Goal: Task Accomplishment & Management: Complete application form

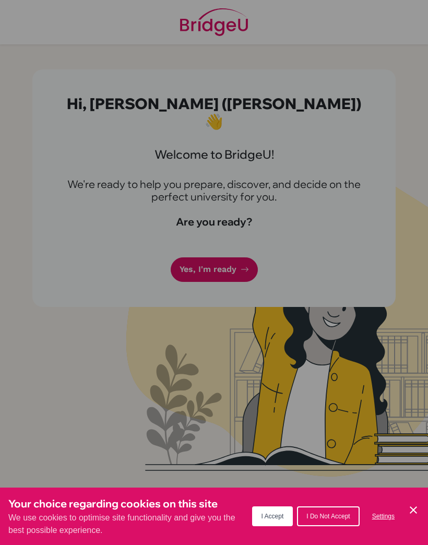
click at [155, 215] on div "Cookie Preferences" at bounding box center [214, 272] width 428 height 545
click at [192, 245] on div "Cookie Preferences" at bounding box center [214, 272] width 428 height 545
click at [419, 511] on icon "Cookie Control Close Icon" at bounding box center [413, 510] width 13 height 13
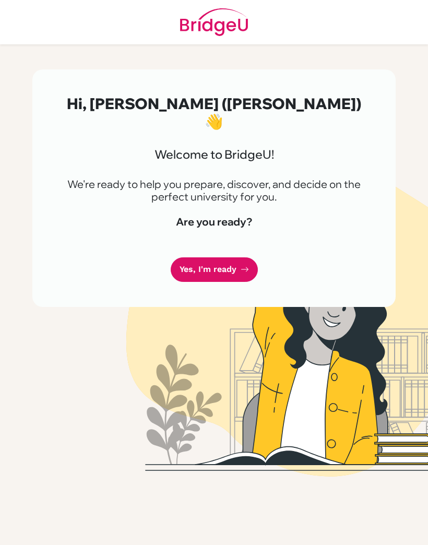
click at [194, 257] on link "Yes, I'm ready" at bounding box center [214, 269] width 87 height 25
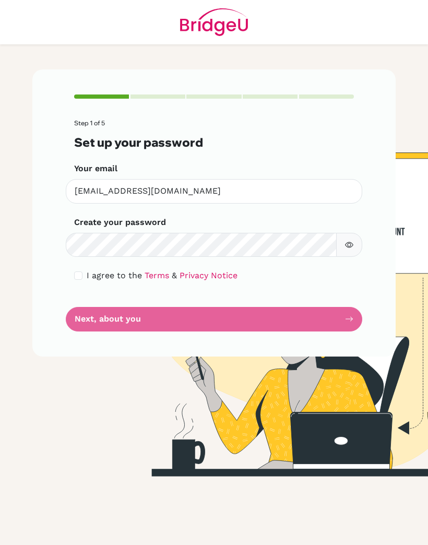
click at [69, 262] on div "Step 1 of 5 Set up your password Your email [EMAIL_ADDRESS][DOMAIN_NAME] Invali…" at bounding box center [214, 212] width 364 height 287
click at [72, 270] on div "Step 1 of 5 Set up your password Your email [EMAIL_ADDRESS][DOMAIN_NAME] Invali…" at bounding box center [214, 212] width 364 height 287
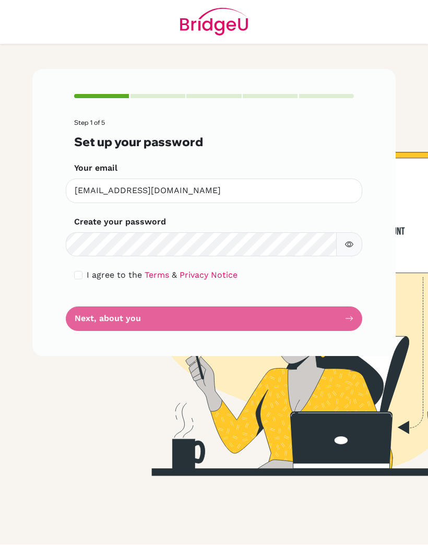
click at [76, 272] on input "checkbox" at bounding box center [78, 276] width 8 height 8
checkbox input "true"
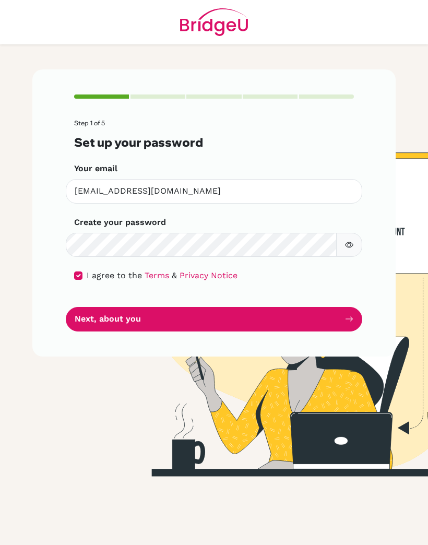
click at [83, 307] on button "Next, about you" at bounding box center [214, 319] width 297 height 25
click at [85, 307] on button "Next, about you" at bounding box center [214, 319] width 297 height 25
